Goal: Information Seeking & Learning: Check status

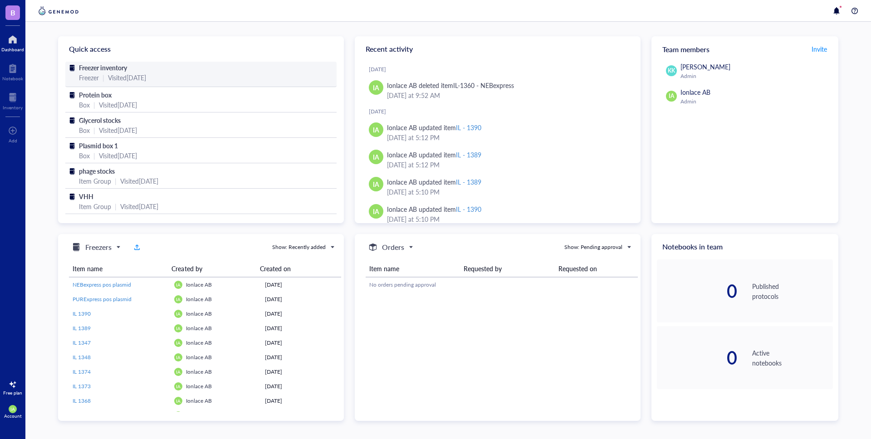
click at [119, 71] on span "Freezer inventory" at bounding box center [103, 67] width 48 height 9
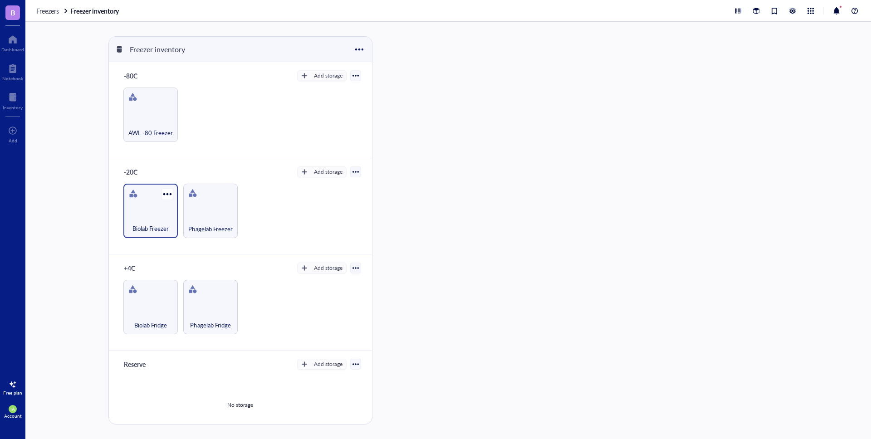
click at [161, 221] on div "Biolab Freezer" at bounding box center [150, 224] width 45 height 20
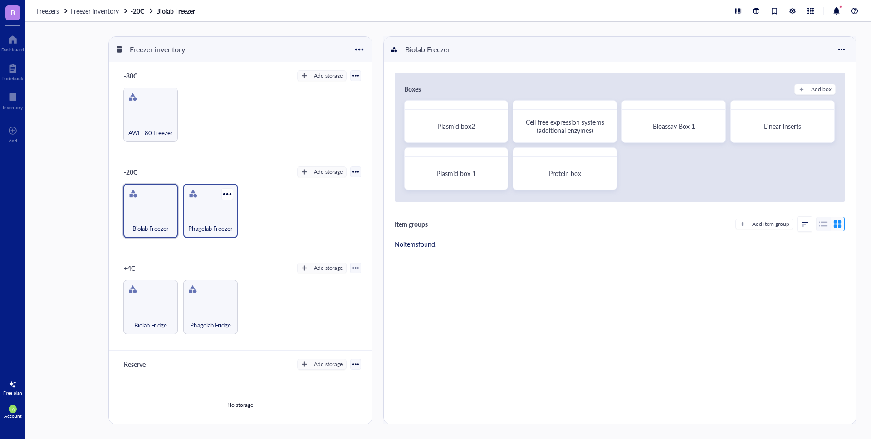
click at [212, 211] on div "Phagelab Freezer" at bounding box center [210, 211] width 54 height 54
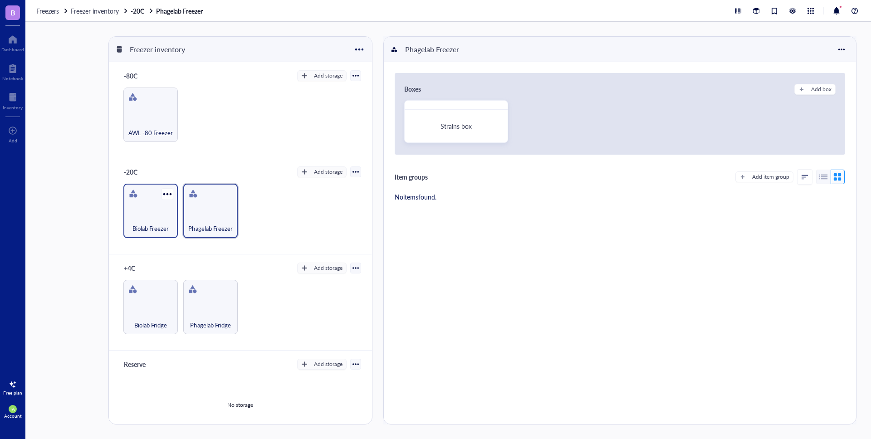
click at [165, 218] on div "Biolab Freezer" at bounding box center [150, 224] width 45 height 20
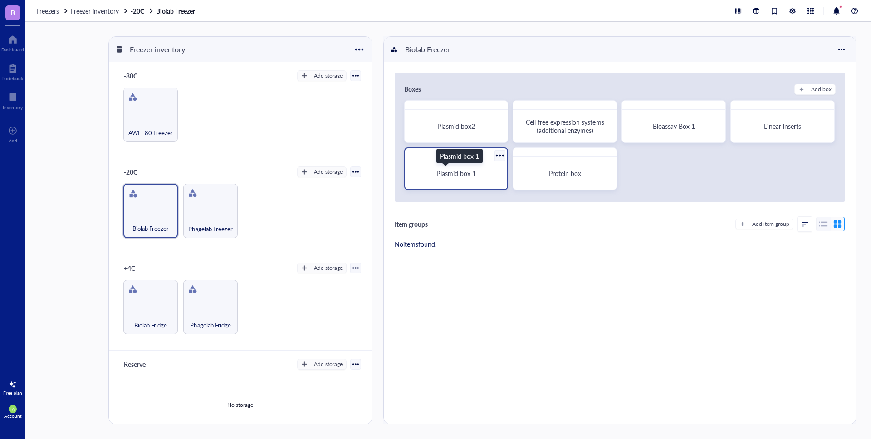
click at [457, 176] on span "Plasmid box 1" at bounding box center [455, 173] width 39 height 9
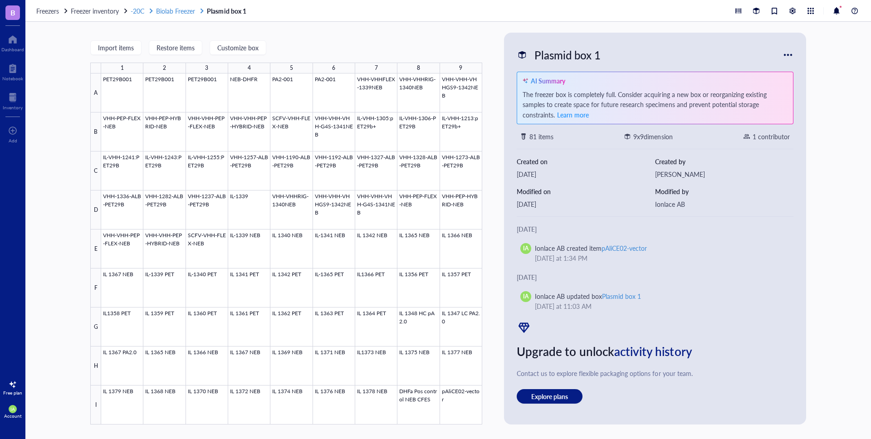
click at [179, 10] on span "Biolab Freezer" at bounding box center [175, 10] width 39 height 9
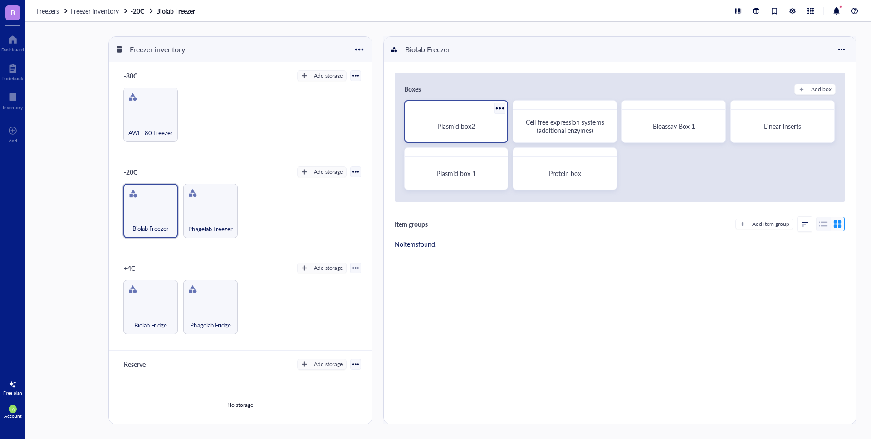
click at [474, 132] on div "Plasmid box2" at bounding box center [456, 126] width 95 height 24
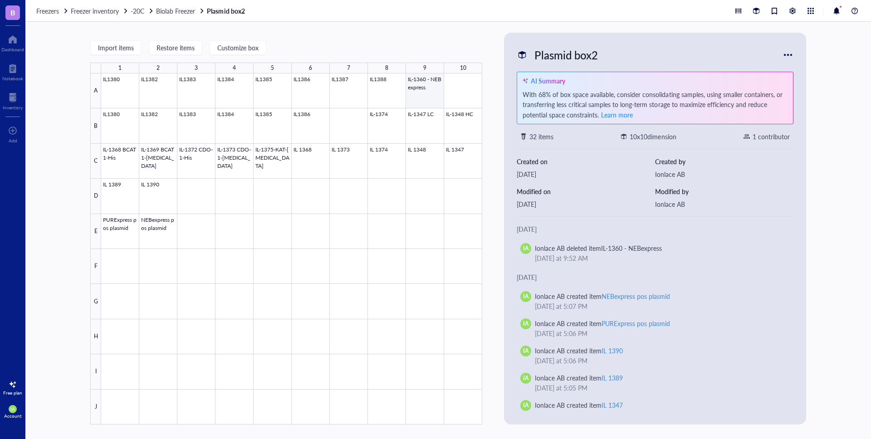
click at [433, 83] on div at bounding box center [291, 248] width 381 height 351
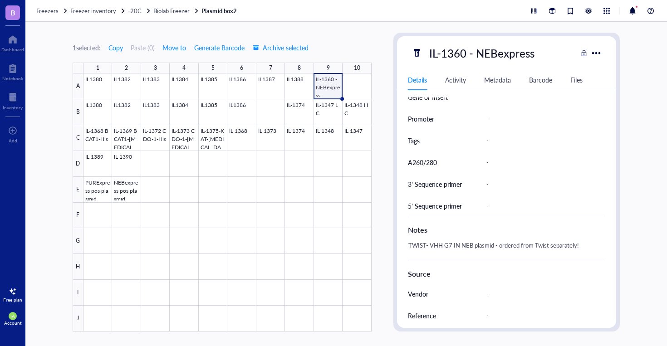
scroll to position [317, 0]
click at [176, 138] on div at bounding box center [227, 202] width 288 height 258
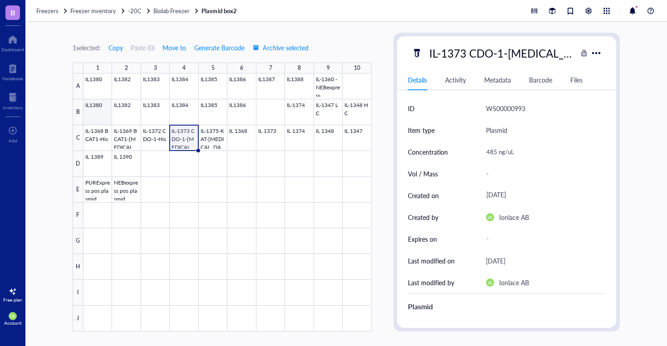
click at [104, 109] on div at bounding box center [227, 202] width 288 height 258
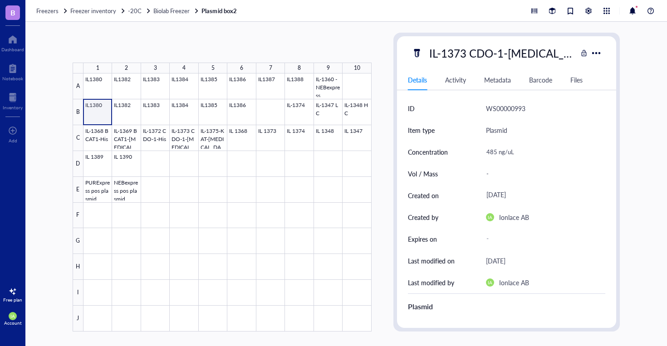
click at [104, 109] on div at bounding box center [227, 202] width 288 height 258
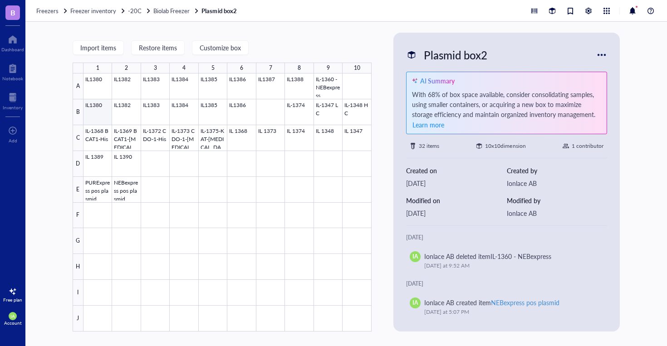
click at [99, 108] on div at bounding box center [227, 202] width 288 height 258
